Goal: Task Accomplishment & Management: Use online tool/utility

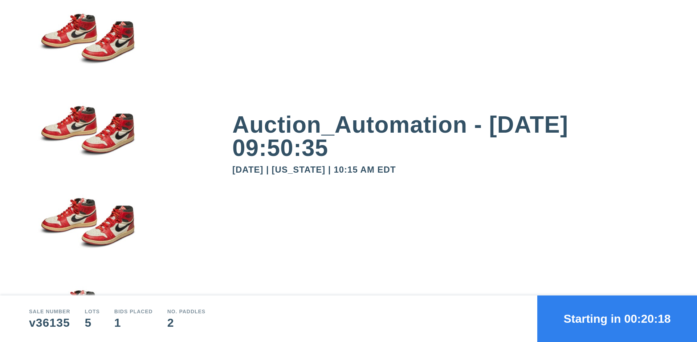
click at [617, 318] on button "Starting in 00:20:18" at bounding box center [617, 318] width 160 height 46
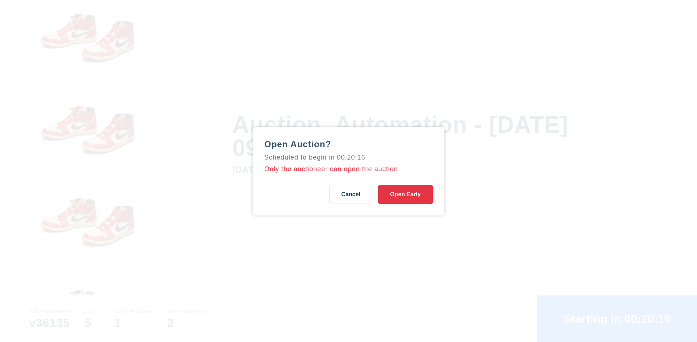
click at [405, 194] on button "Open Early" at bounding box center [405, 194] width 54 height 19
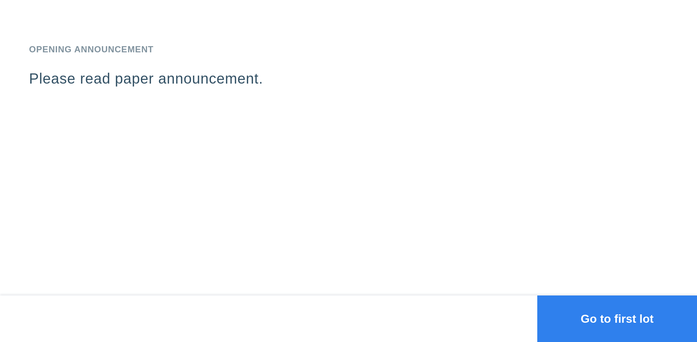
click at [617, 318] on button "Go to first lot" at bounding box center [617, 318] width 160 height 46
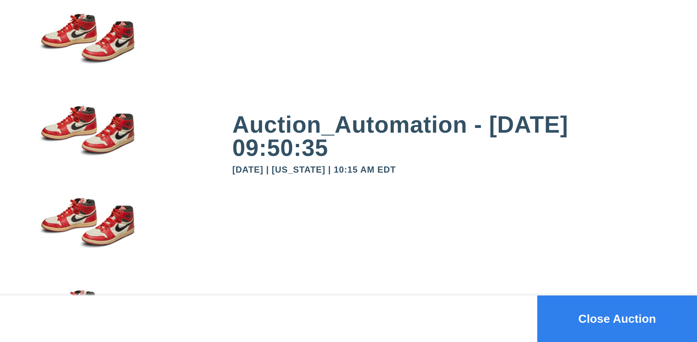
click at [617, 318] on button "Close Auction" at bounding box center [617, 318] width 160 height 46
